Goal: Information Seeking & Learning: Learn about a topic

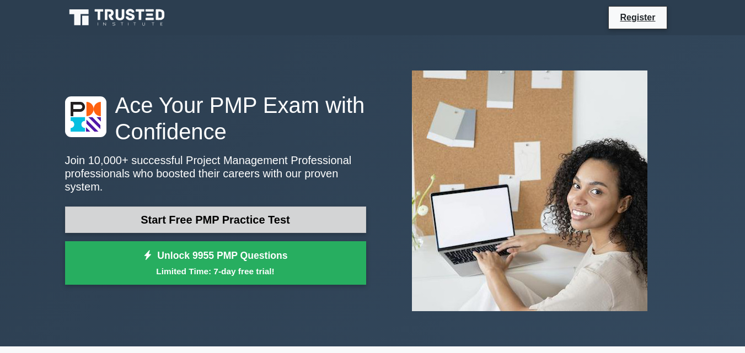
click at [221, 210] on link "Start Free PMP Practice Test" at bounding box center [215, 220] width 301 height 26
click at [203, 215] on link "Start Free PMP Practice Test" at bounding box center [215, 220] width 301 height 26
